Goal: Navigation & Orientation: Find specific page/section

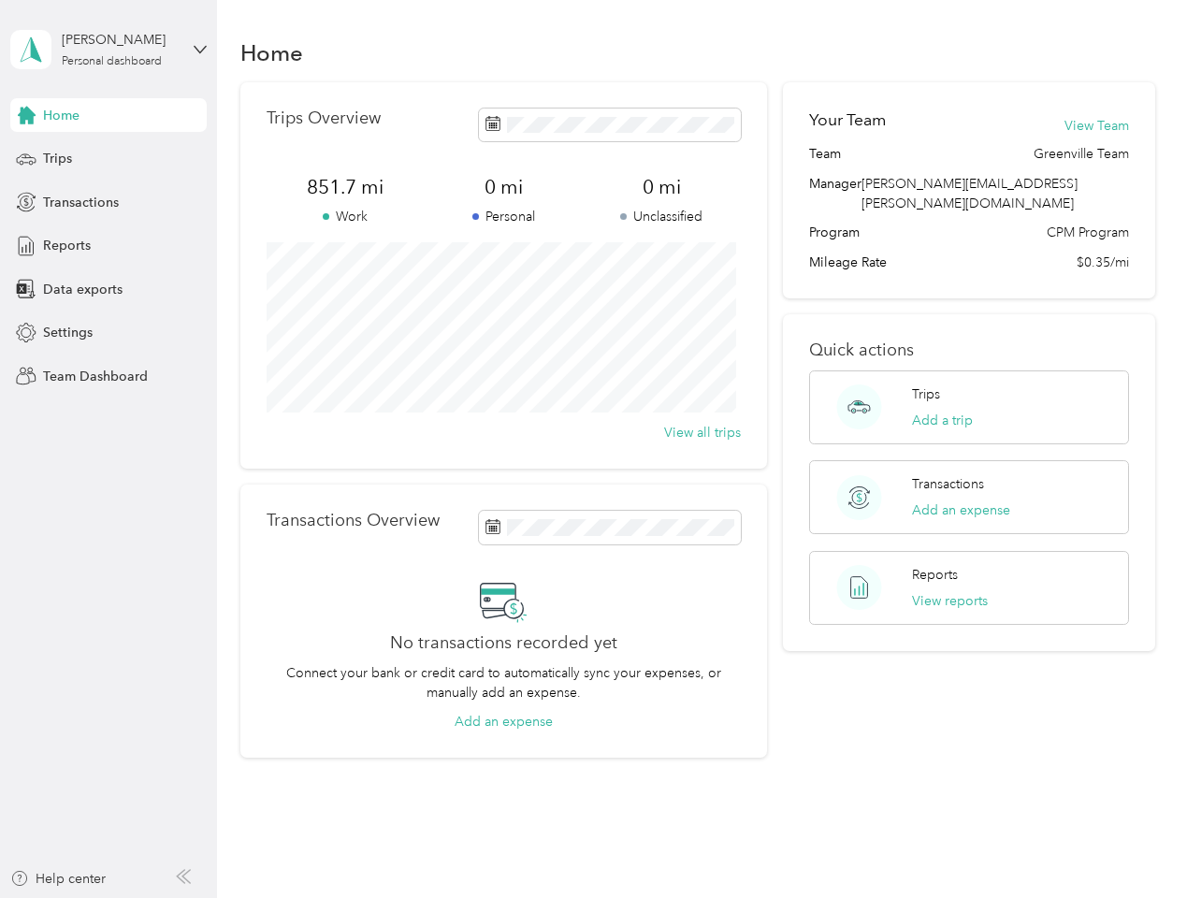
click at [593, 449] on div "Trips Overview 851.7 mi Work 0 mi Personal 0 mi Unclassified View all trips" at bounding box center [503, 275] width 527 height 386
click at [109, 50] on div "[PERSON_NAME]" at bounding box center [120, 40] width 117 height 20
click at [109, 115] on div "You’re signed in as [PERSON_NAME][EMAIL_ADDRESS][PERSON_NAME][DOMAIN_NAME] Team…" at bounding box center [312, 163] width 605 height 191
click at [26, 115] on div "You’re signed in as [PERSON_NAME][EMAIL_ADDRESS][PERSON_NAME][DOMAIN_NAME] Team…" at bounding box center [312, 163] width 605 height 191
click at [109, 159] on div "Trips" at bounding box center [108, 159] width 196 height 34
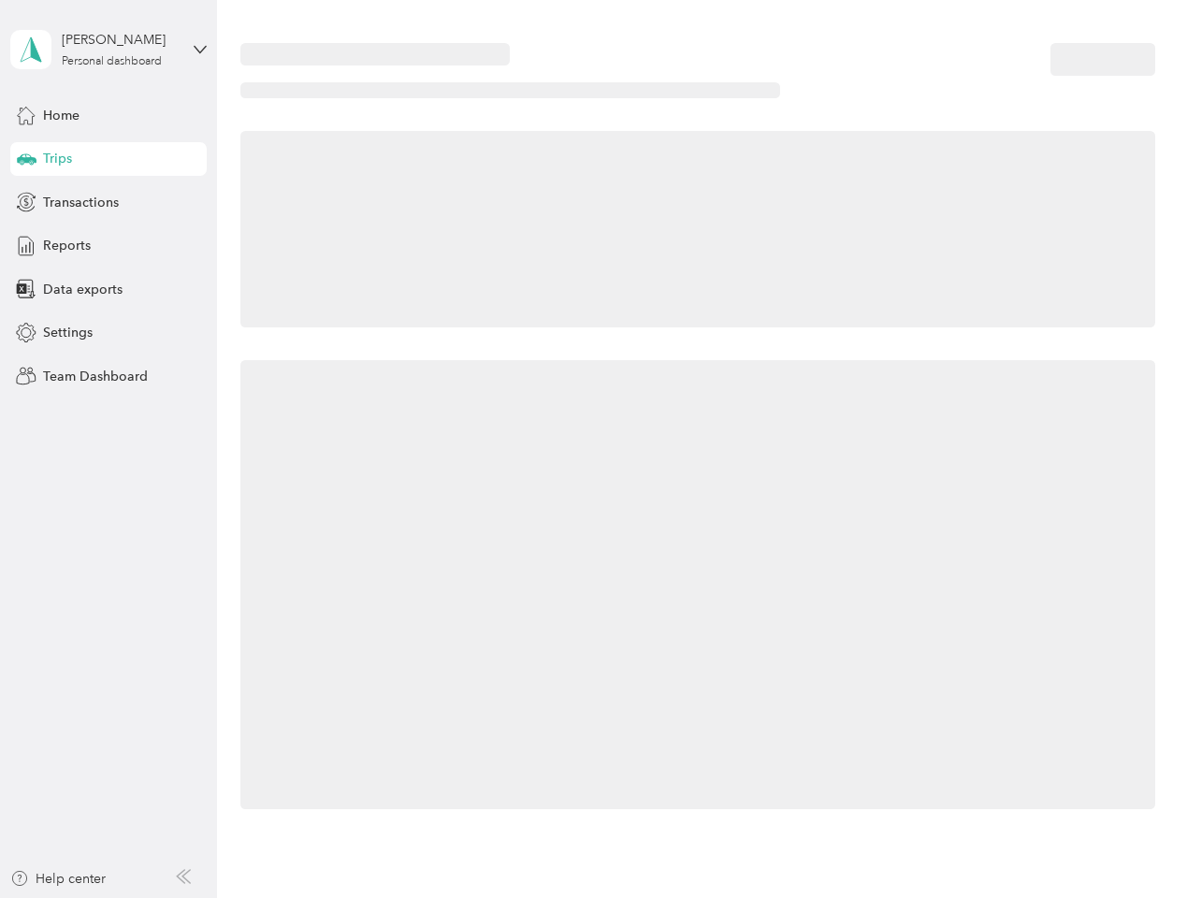
click at [26, 159] on icon at bounding box center [27, 157] width 20 height 9
click at [109, 202] on span "Transactions" at bounding box center [81, 203] width 76 height 20
click at [26, 202] on icon at bounding box center [26, 202] width 21 height 21
click at [109, 246] on div "Reports" at bounding box center [108, 246] width 196 height 34
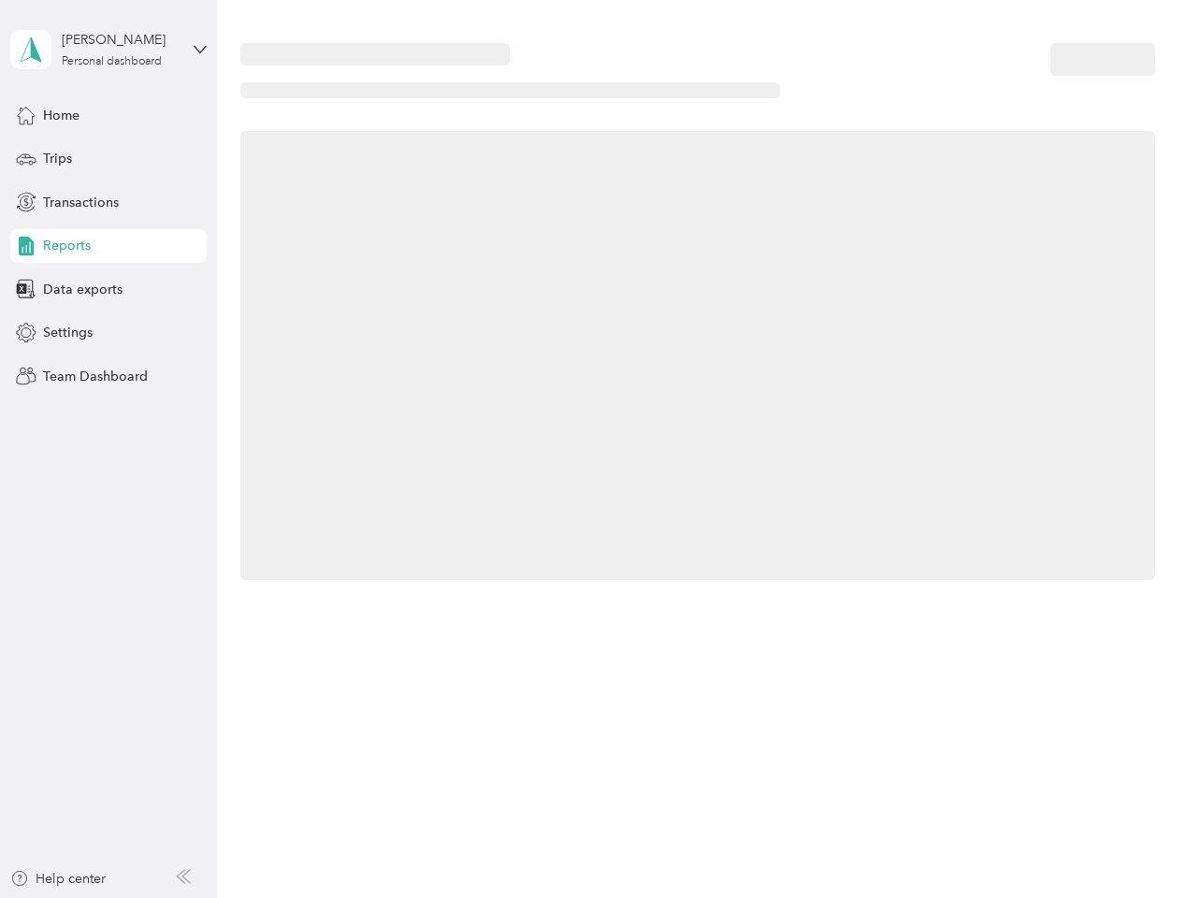
click at [26, 246] on icon at bounding box center [26, 246] width 21 height 21
